Goal: Contribute content

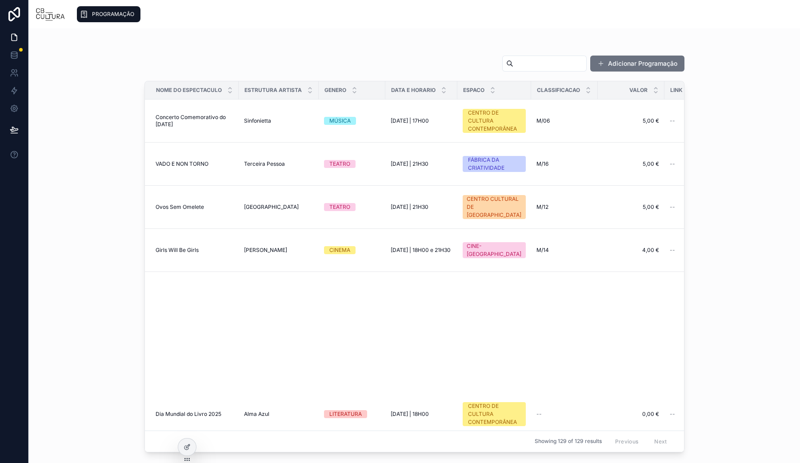
click at [513, 65] on input "text" at bounding box center [549, 63] width 73 height 12
type input "**"
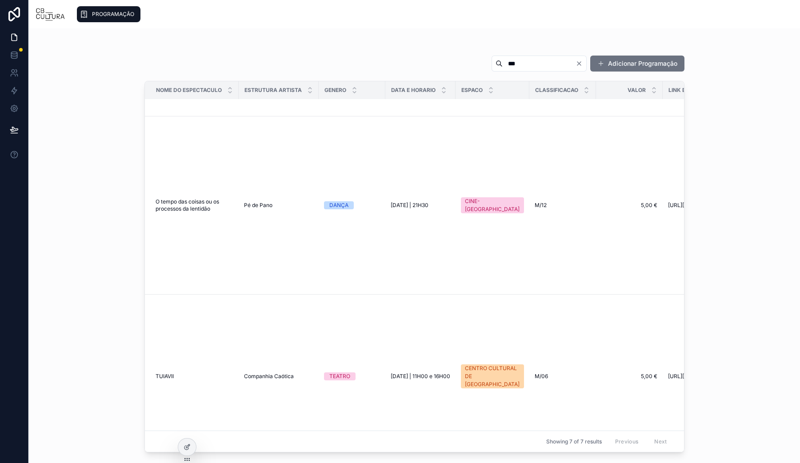
scroll to position [1371, 0]
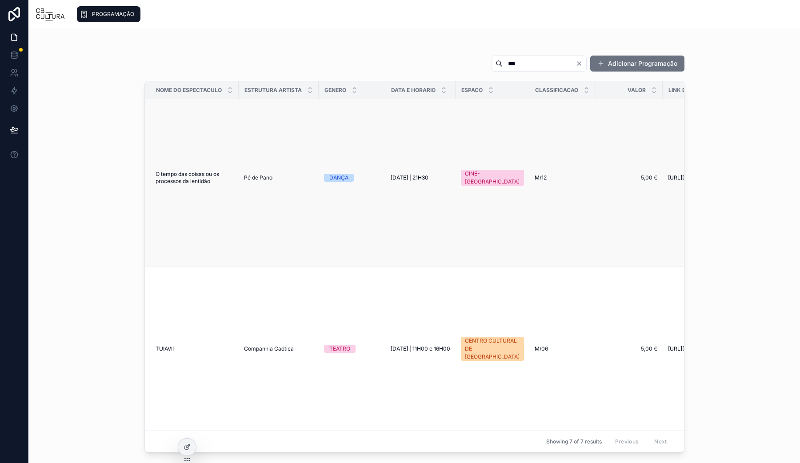
click at [400, 174] on span "[DATE] | 21H30" at bounding box center [410, 177] width 38 height 7
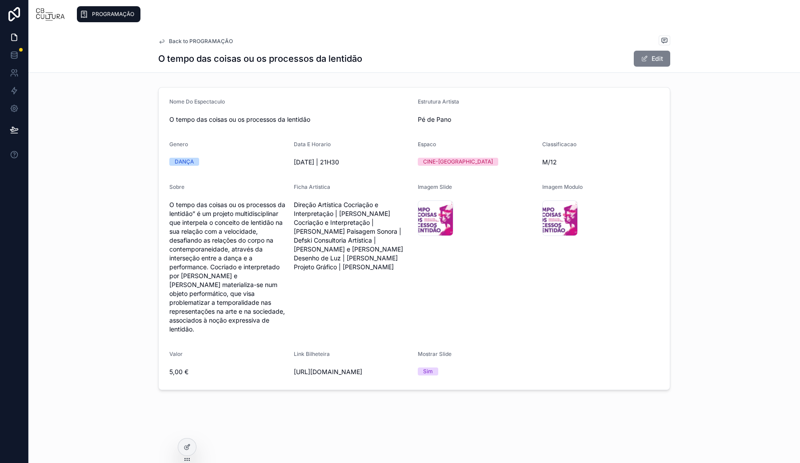
click at [658, 61] on button "Edit" at bounding box center [652, 59] width 36 height 16
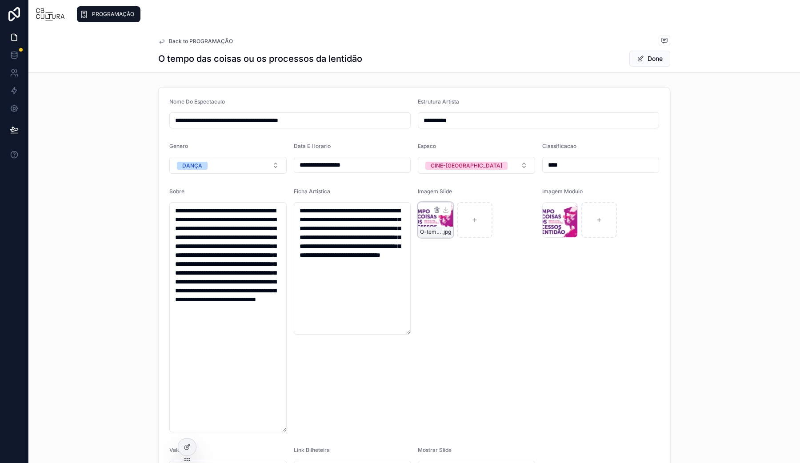
click at [445, 225] on div "O-tempo-das-coisas .jpg" at bounding box center [436, 220] width 36 height 36
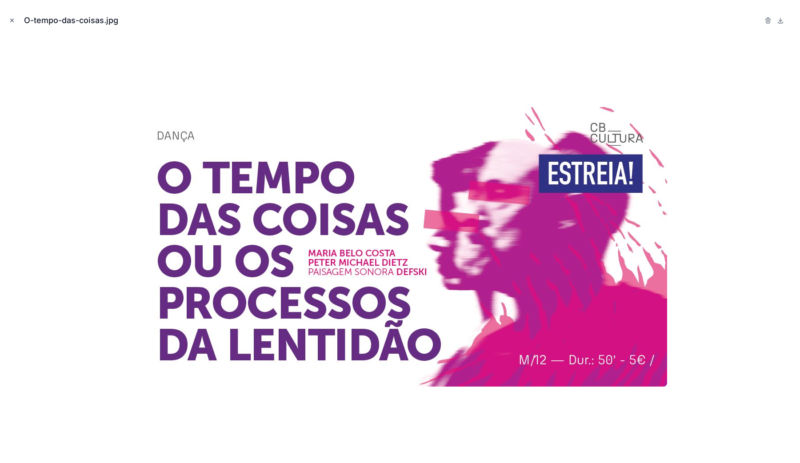
click at [9, 22] on icon "Close modal" at bounding box center [12, 20] width 6 height 6
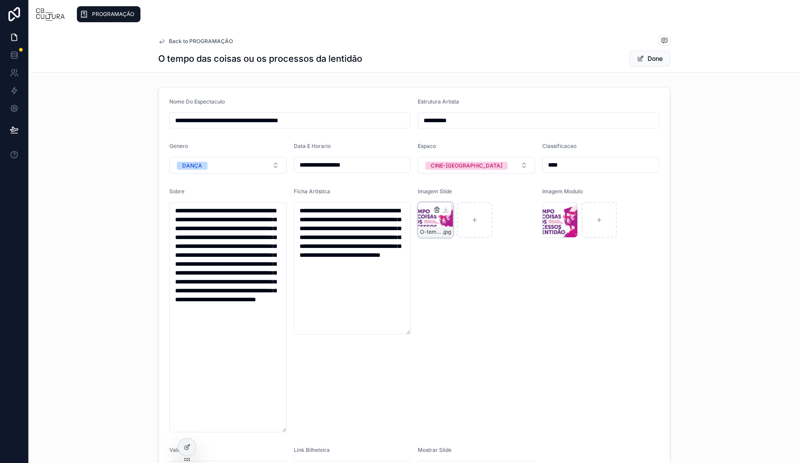
click at [433, 209] on icon "button" at bounding box center [436, 209] width 7 height 7
click at [450, 193] on icon "button" at bounding box center [451, 193] width 7 height 7
click at [434, 223] on div at bounding box center [436, 220] width 36 height 36
type input "**********"
click at [558, 211] on icon "button" at bounding box center [561, 209] width 7 height 7
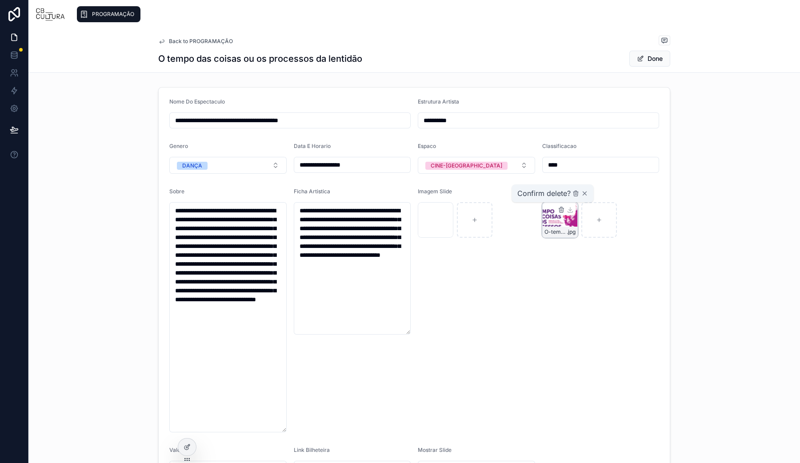
click at [574, 198] on div "Confirm delete?" at bounding box center [552, 193] width 71 height 11
click at [574, 192] on icon "button" at bounding box center [575, 193] width 7 height 7
click at [553, 215] on div at bounding box center [560, 220] width 36 height 36
type input "**********"
click at [639, 61] on span at bounding box center [640, 58] width 7 height 7
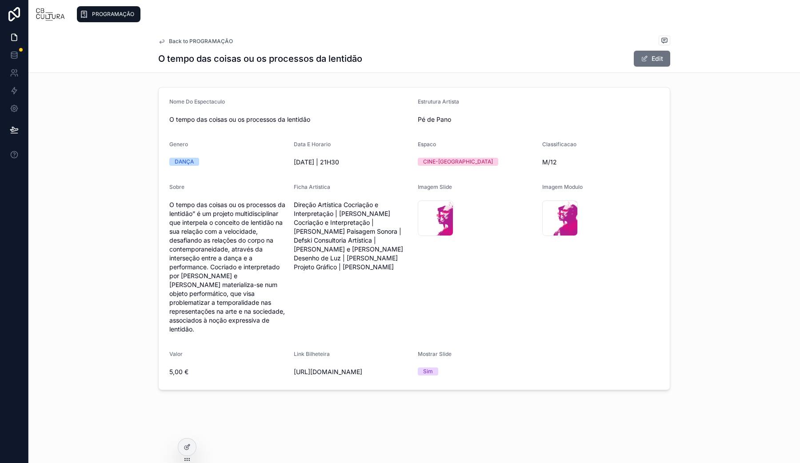
click at [90, 20] on div "PROGRAMAÇÃO" at bounding box center [109, 14] width 58 height 14
